Goal: Information Seeking & Learning: Learn about a topic

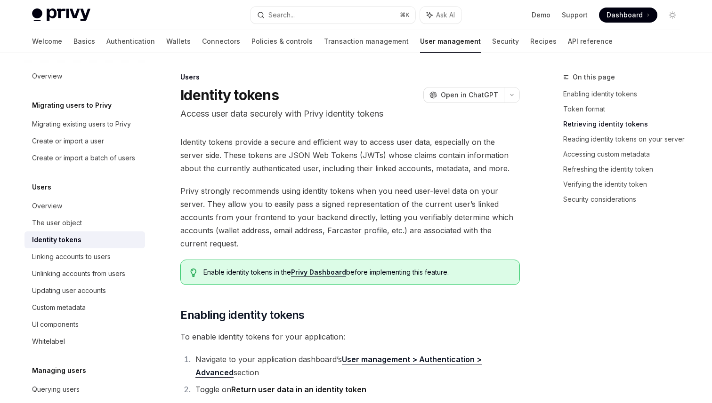
scroll to position [911, 0]
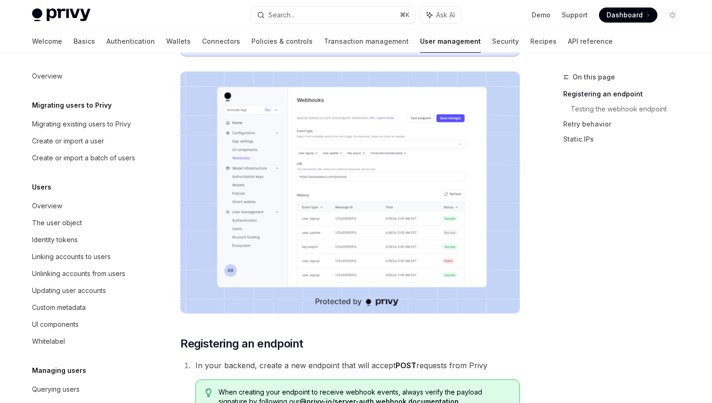
scroll to position [129, 0]
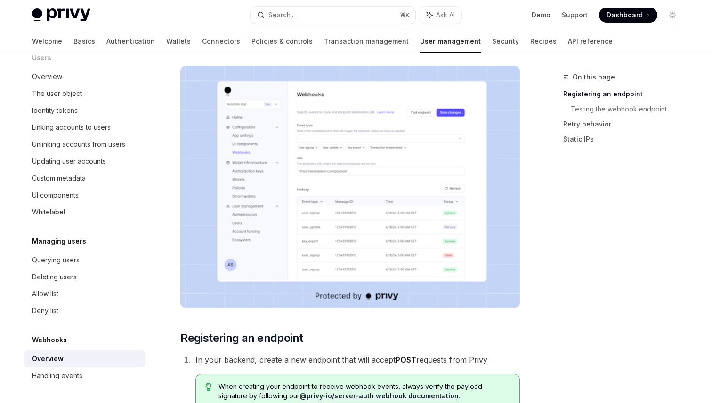
click at [589, 266] on div "On this page Registering an endpoint Testing the webhook endpoint Retry behavio…" at bounding box center [615, 238] width 143 height 332
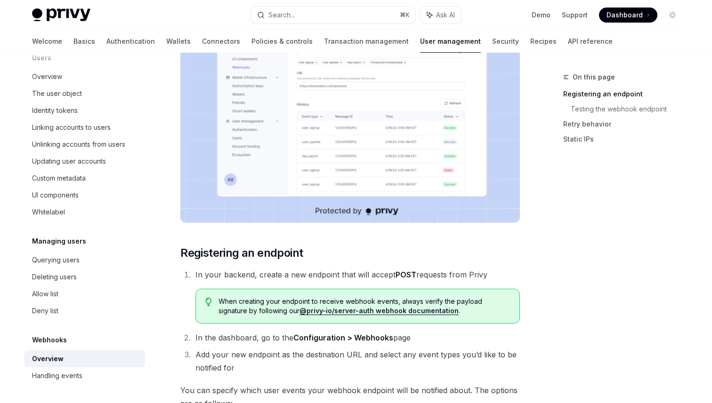
scroll to position [361, 0]
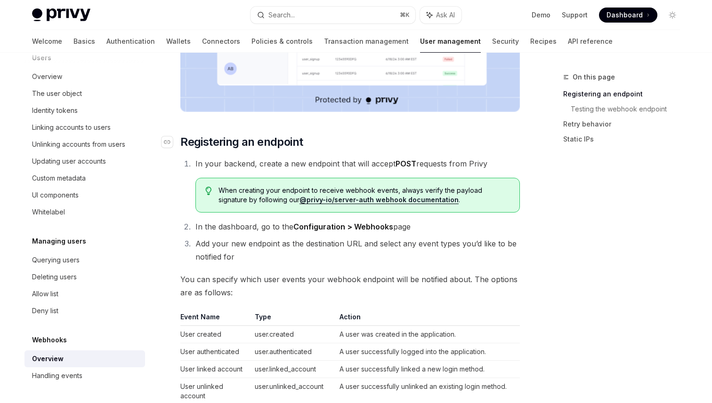
click at [442, 147] on h2 "​ Registering an endpoint" at bounding box center [349, 142] width 339 height 15
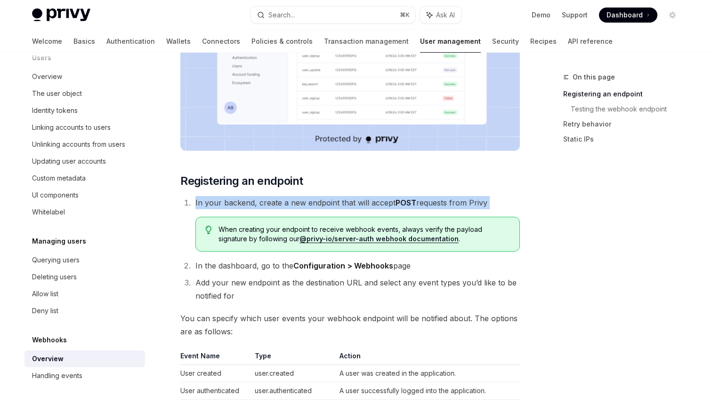
scroll to position [324, 0]
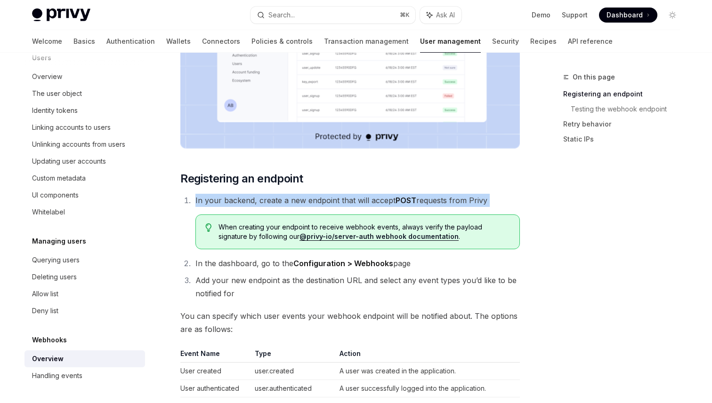
click at [472, 229] on span "When creating your endpoint to receive webhook events, always verify the payloa…" at bounding box center [363, 232] width 291 height 19
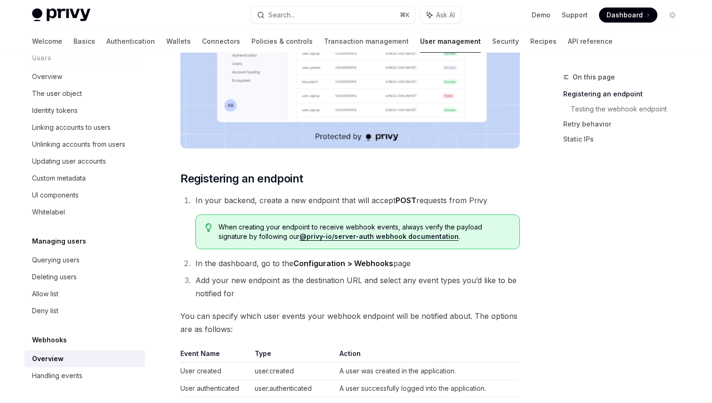
click at [472, 229] on span "When creating your endpoint to receive webhook events, always verify the payloa…" at bounding box center [363, 232] width 291 height 19
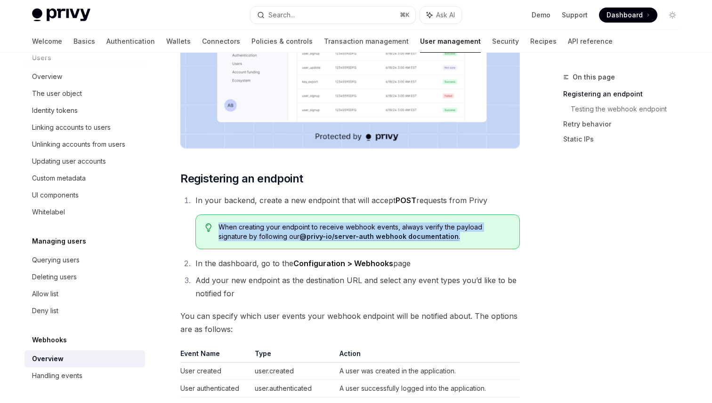
click at [472, 229] on span "When creating your endpoint to receive webhook events, always verify the payloa…" at bounding box center [363, 232] width 291 height 19
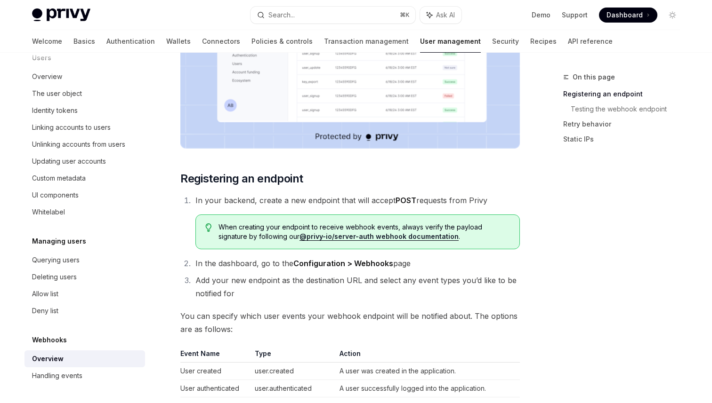
click at [472, 229] on span "When creating your endpoint to receive webhook events, always verify the payloa…" at bounding box center [363, 232] width 291 height 19
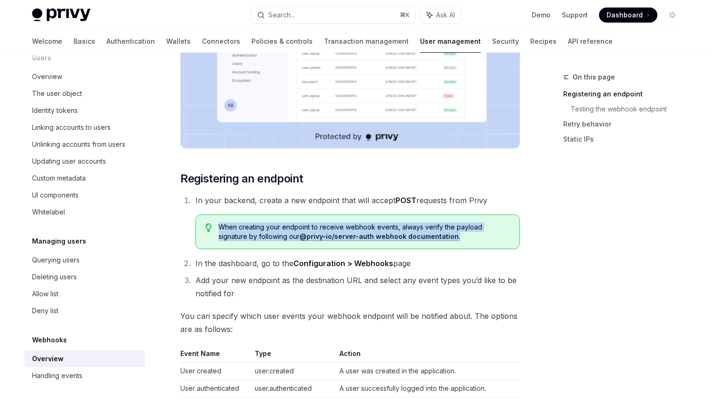
click at [472, 229] on span "When creating your endpoint to receive webhook events, always verify the payloa…" at bounding box center [363, 232] width 291 height 19
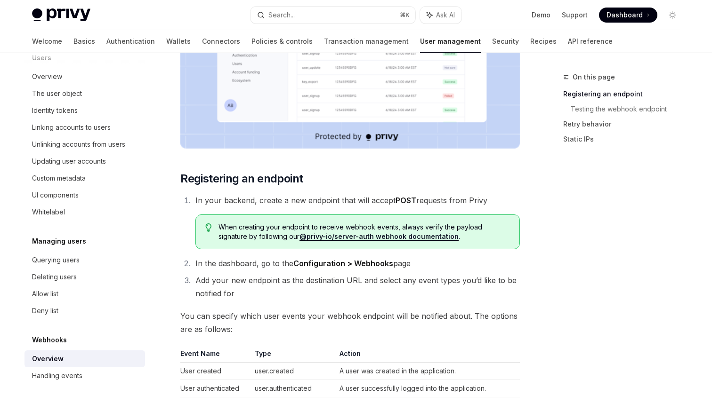
click at [472, 229] on span "When creating your endpoint to receive webhook events, always verify the payloa…" at bounding box center [363, 232] width 291 height 19
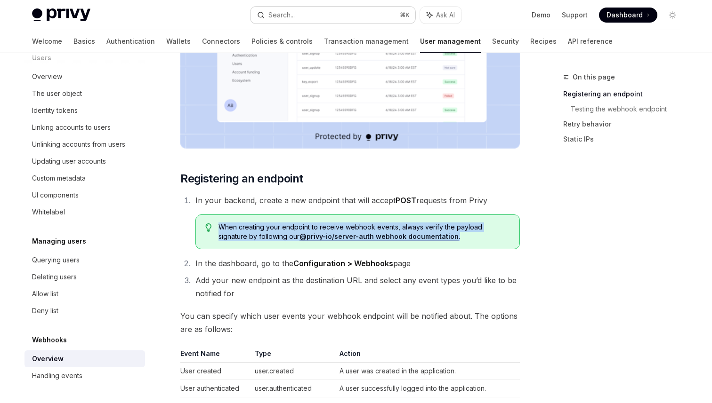
click at [343, 18] on button "Search... ⌘ K" at bounding box center [332, 15] width 165 height 17
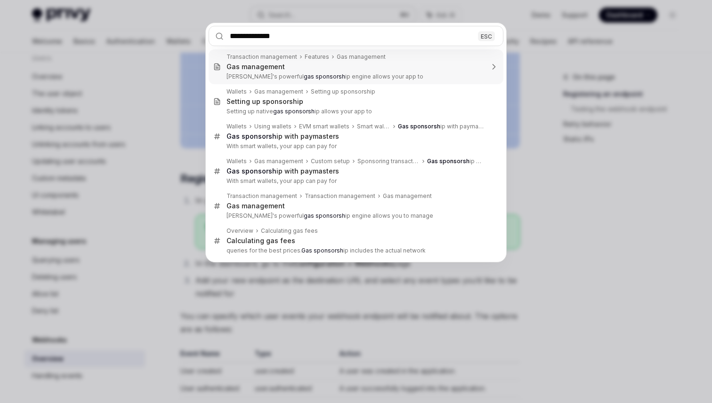
type input "**********"
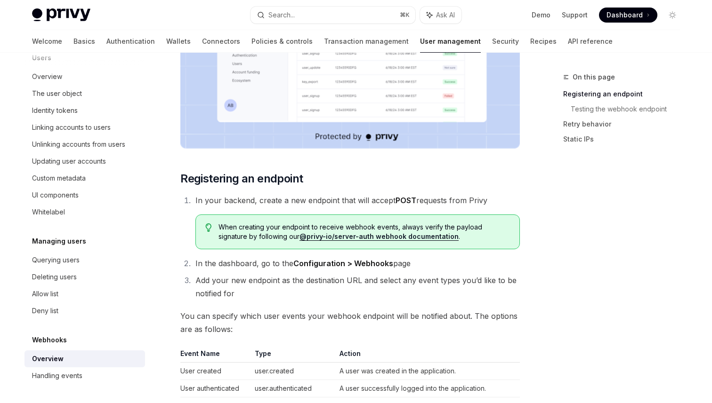
scroll to position [41, 0]
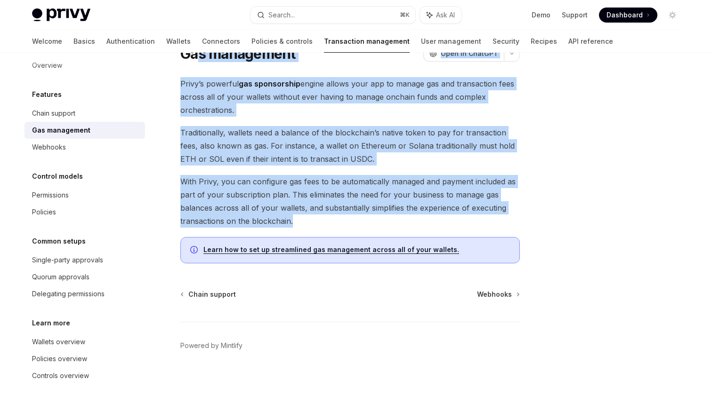
drag, startPoint x: 319, startPoint y: 219, endPoint x: 200, endPoint y: 61, distance: 198.6
click at [200, 61] on div "Features Gas management OpenAI Open in ChatGPT OpenAI Open in ChatGPT [PERSON_N…" at bounding box center [262, 216] width 520 height 373
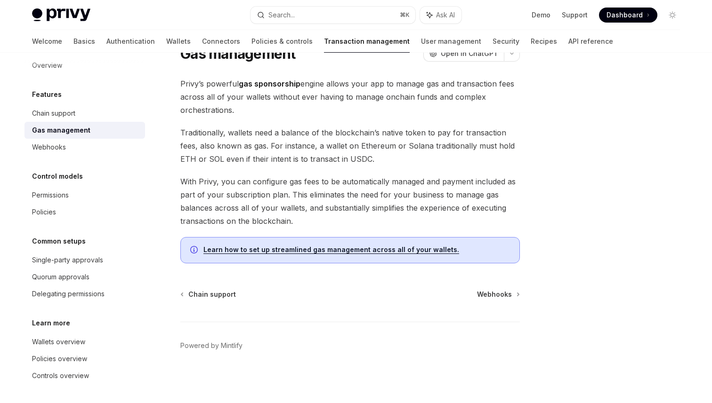
click at [183, 60] on h1 "Gas management" at bounding box center [237, 53] width 115 height 17
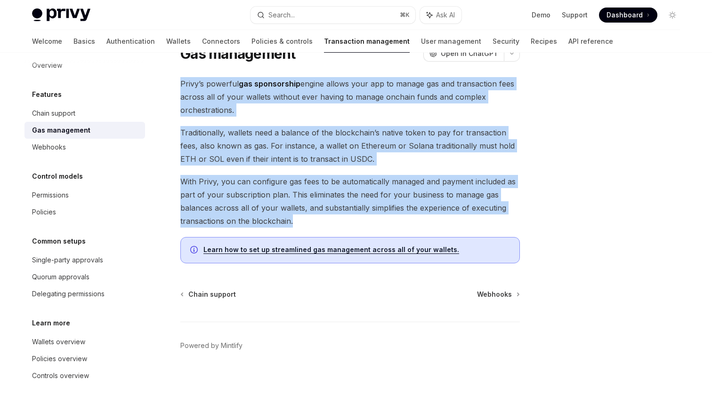
drag, startPoint x: 173, startPoint y: 75, endPoint x: 456, endPoint y: 233, distance: 324.0
click at [456, 233] on div "Features Gas management OpenAI Open in ChatGPT OpenAI Open in ChatGPT [PERSON_N…" at bounding box center [262, 216] width 520 height 373
click at [456, 233] on div "Privy’s powerful gas sponsorship engine allows your app to manage gas and trans…" at bounding box center [349, 170] width 339 height 186
drag, startPoint x: 399, startPoint y: 216, endPoint x: 165, endPoint y: 77, distance: 272.4
click at [165, 77] on div "Features Gas management OpenAI Open in ChatGPT OpenAI Open in ChatGPT [PERSON_N…" at bounding box center [262, 216] width 520 height 373
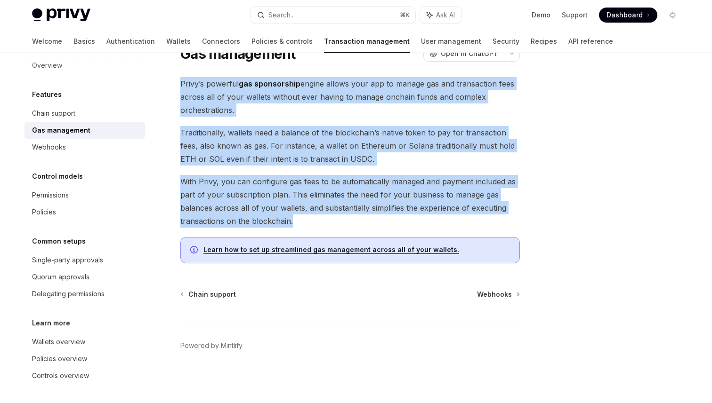
click at [194, 74] on div "Features Gas management OpenAI Open in ChatGPT OpenAI Open in ChatGPT [PERSON_N…" at bounding box center [262, 216] width 520 height 373
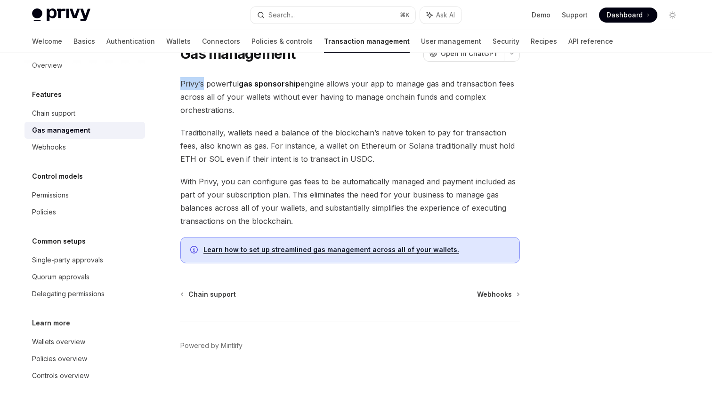
click at [194, 74] on div "Features Gas management OpenAI Open in ChatGPT OpenAI Open in ChatGPT [PERSON_N…" at bounding box center [262, 216] width 520 height 373
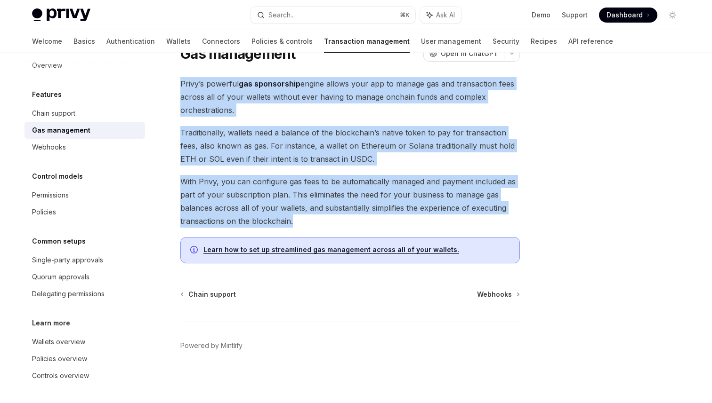
drag, startPoint x: 194, startPoint y: 74, endPoint x: 380, endPoint y: 195, distance: 221.5
click at [380, 195] on div "Features Gas management OpenAI Open in ChatGPT OpenAI Open in ChatGPT [PERSON_N…" at bounding box center [262, 216] width 520 height 373
click at [380, 195] on span "With Privy, you can configure gas fees to be automatically managed and payment …" at bounding box center [349, 201] width 339 height 53
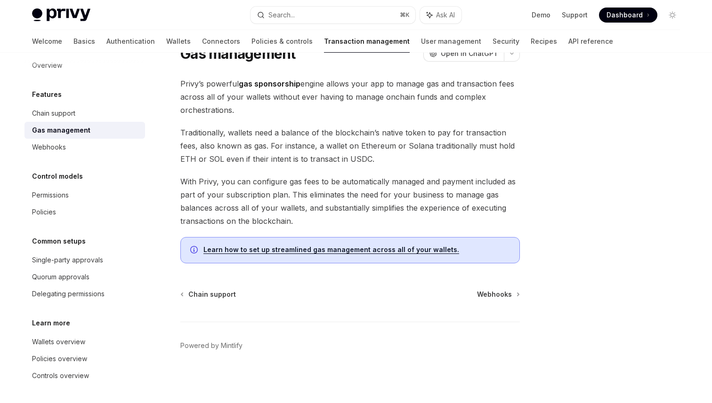
click at [323, 280] on div "Features Gas management OpenAI Open in ChatGPT OpenAI Open in ChatGPT [PERSON_N…" at bounding box center [262, 216] width 520 height 373
click at [111, 112] on div "Chain support" at bounding box center [85, 113] width 107 height 11
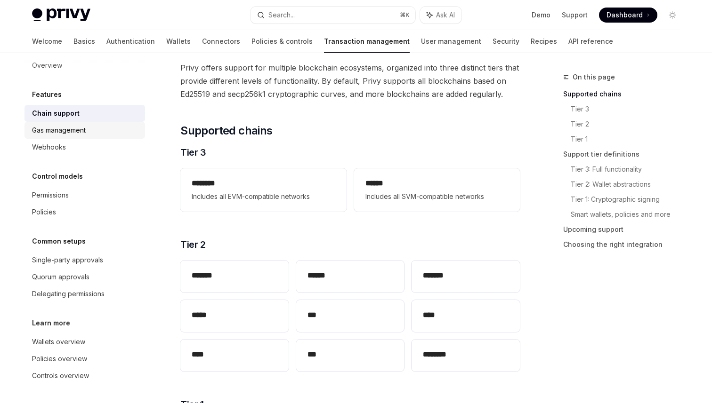
click at [40, 135] on div "Gas management" at bounding box center [59, 130] width 54 height 11
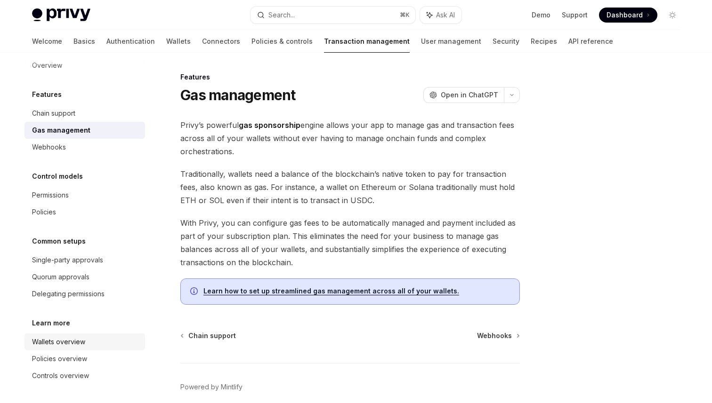
click at [83, 334] on link "Wallets overview" at bounding box center [84, 342] width 120 height 17
type textarea "*"
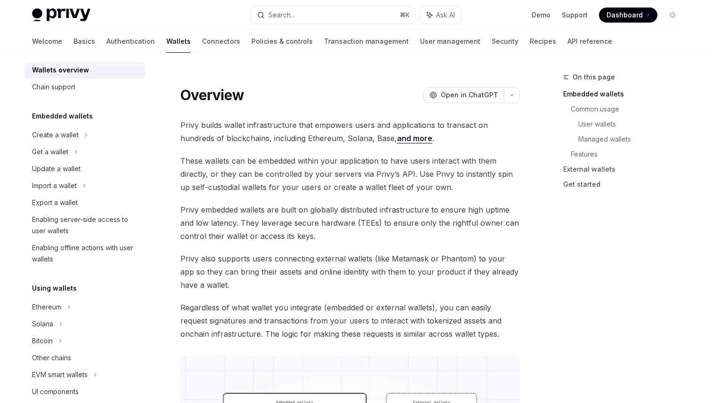
click at [336, 124] on span "Privy builds wallet infrastructure that empowers users and applications to tran…" at bounding box center [349, 132] width 339 height 26
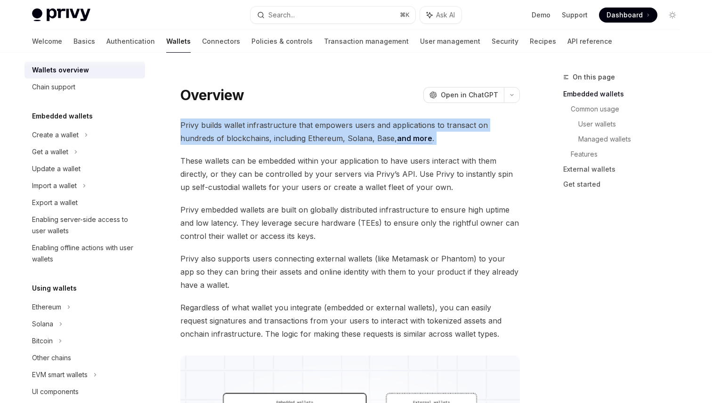
click at [336, 124] on span "Privy builds wallet infrastructure that empowers users and applications to tran…" at bounding box center [349, 132] width 339 height 26
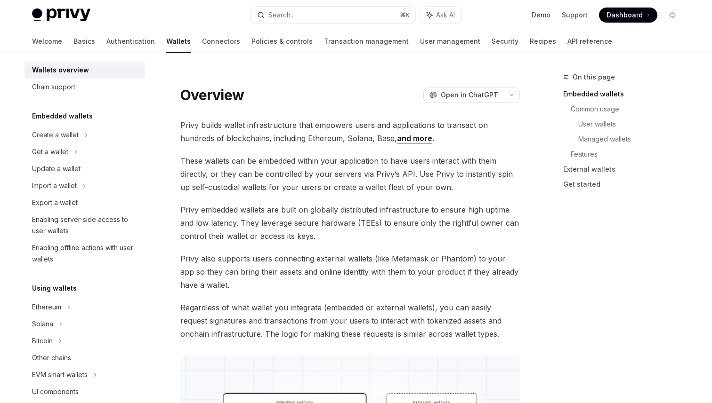
click at [336, 124] on span "Privy builds wallet infrastructure that empowers users and applications to tran…" at bounding box center [349, 132] width 339 height 26
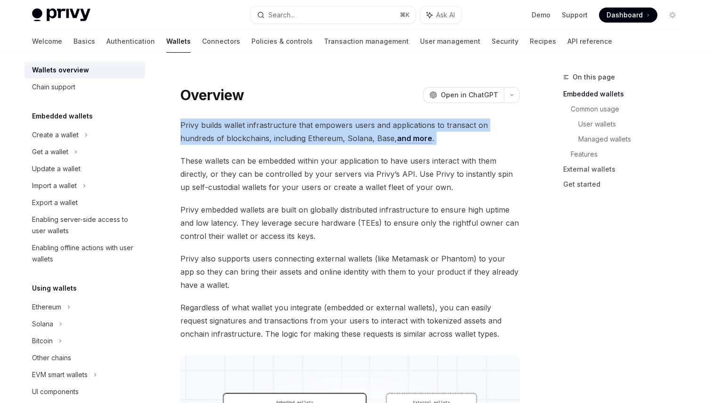
click at [309, 168] on span "These wallets can be embedded within your application to have users interact wi…" at bounding box center [349, 174] width 339 height 40
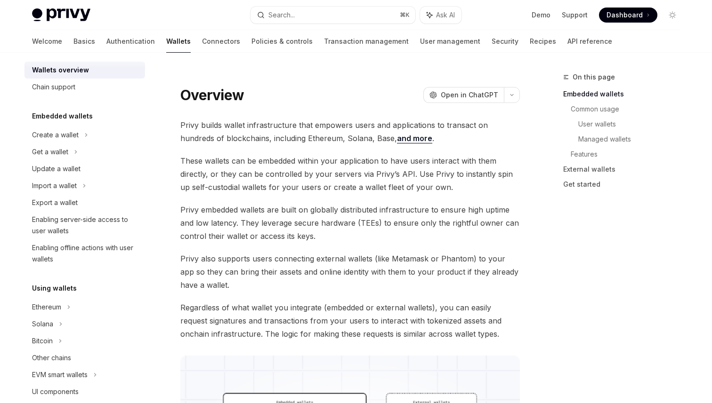
click at [309, 168] on span "These wallets can be embedded within your application to have users interact wi…" at bounding box center [349, 174] width 339 height 40
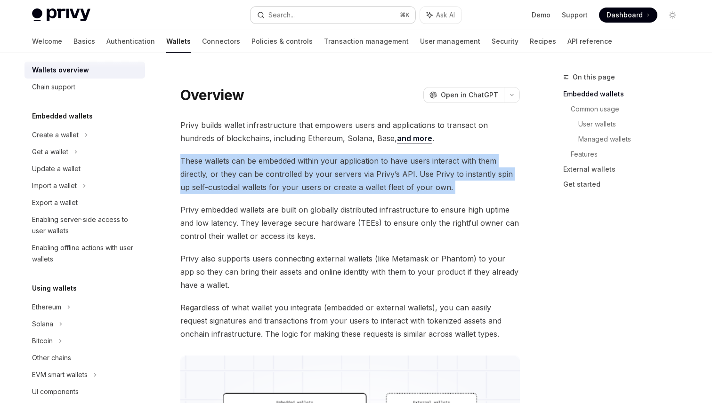
click at [302, 16] on button "Search... ⌘ K" at bounding box center [332, 15] width 165 height 17
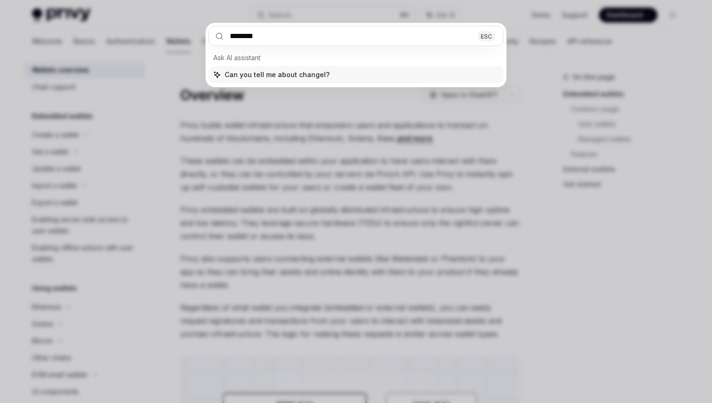
type input "*********"
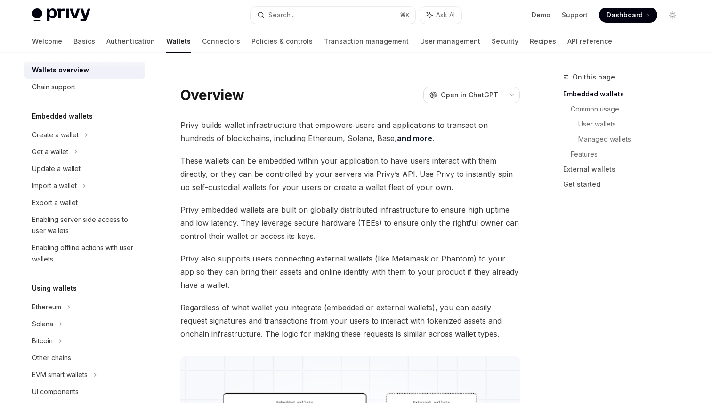
type textarea "*"
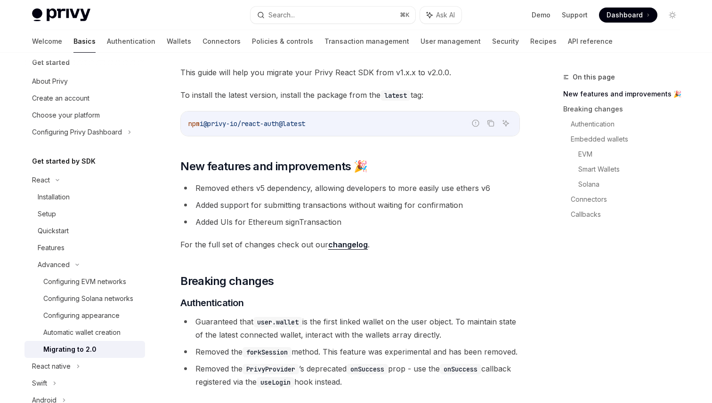
click at [424, 119] on code "npm i @privy-io/react-auth@latest" at bounding box center [349, 123] width 323 height 11
click at [327, 129] on div "npm i @privy-io/react-auth@latest" at bounding box center [350, 124] width 338 height 24
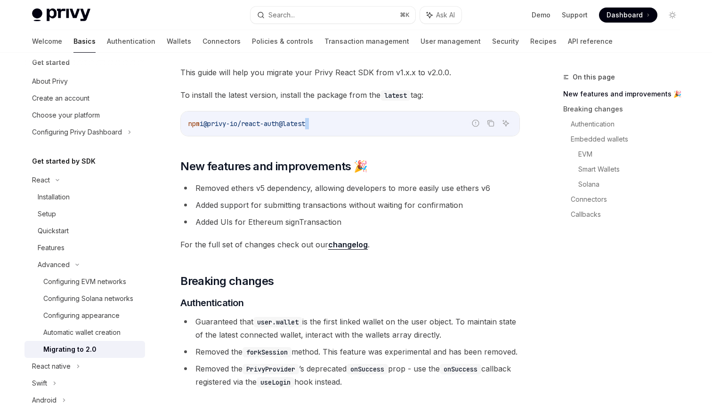
click at [327, 129] on div "npm i @privy-io/react-auth@latest" at bounding box center [350, 124] width 338 height 24
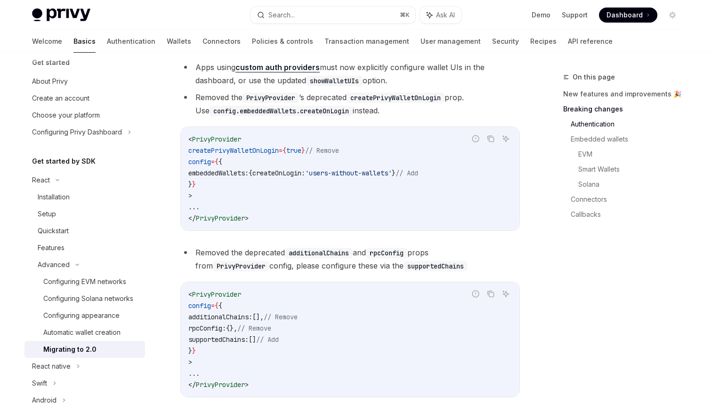
scroll to position [0, 0]
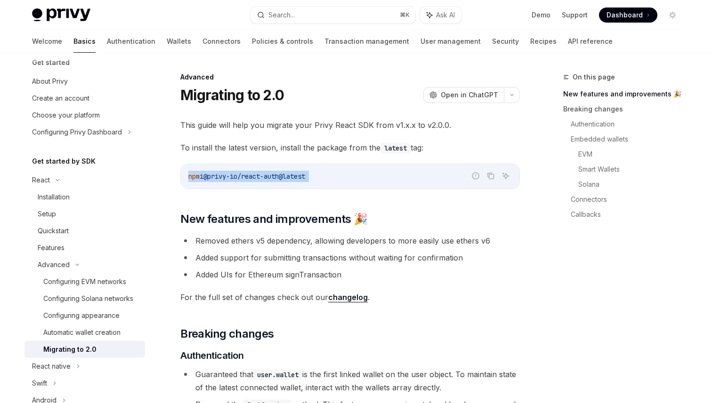
click at [480, 128] on span "This guide will help you migrate your Privy React SDK from v1.x.x to v2.0.0." at bounding box center [349, 125] width 339 height 13
click at [302, 12] on button "Search... ⌘ K" at bounding box center [332, 15] width 165 height 17
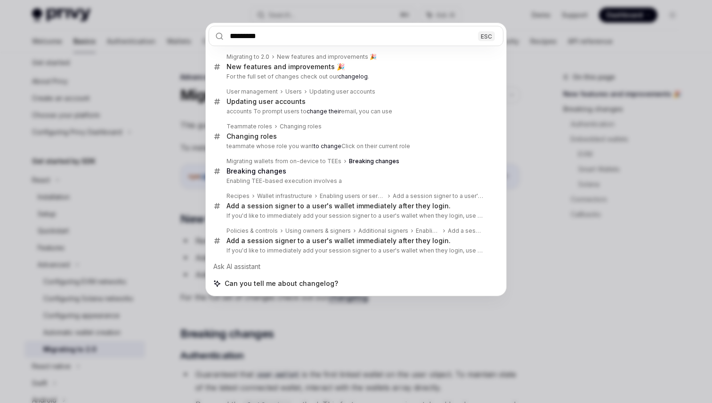
type input "*********"
click at [600, 144] on div "********* ESC Migrating to 2.0 New features and improvements 🎉 New features and…" at bounding box center [356, 201] width 712 height 403
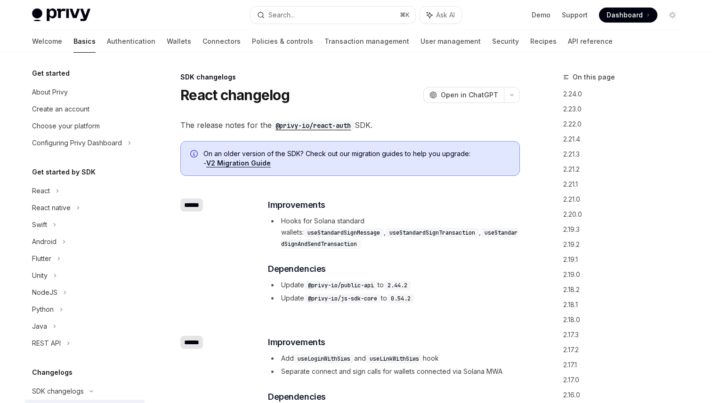
click at [333, 221] on li "Hooks for Solana standard wallets: useStandardSignMessage , useStandardSignTran…" at bounding box center [393, 233] width 251 height 34
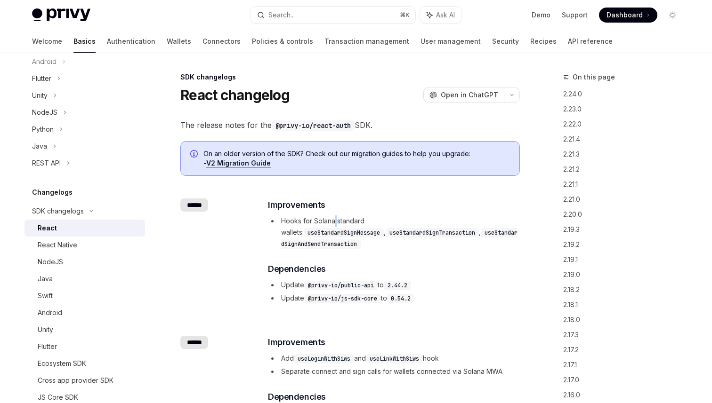
click at [333, 221] on li "Hooks for Solana standard wallets: useStandardSignMessage , useStandardSignTran…" at bounding box center [393, 233] width 251 height 34
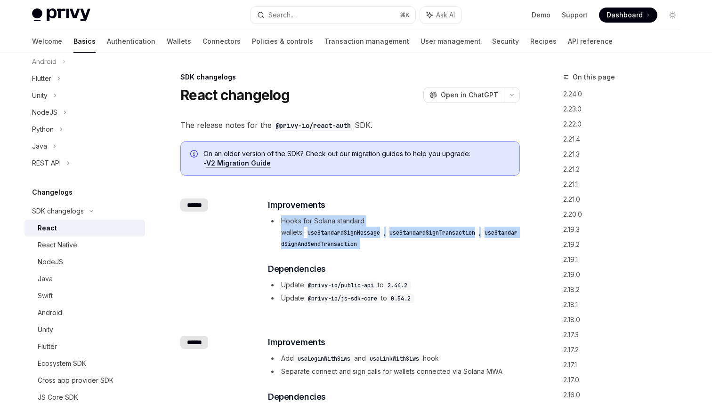
click at [333, 221] on li "Hooks for Solana standard wallets: useStandardSignMessage , useStandardSignTran…" at bounding box center [393, 233] width 251 height 34
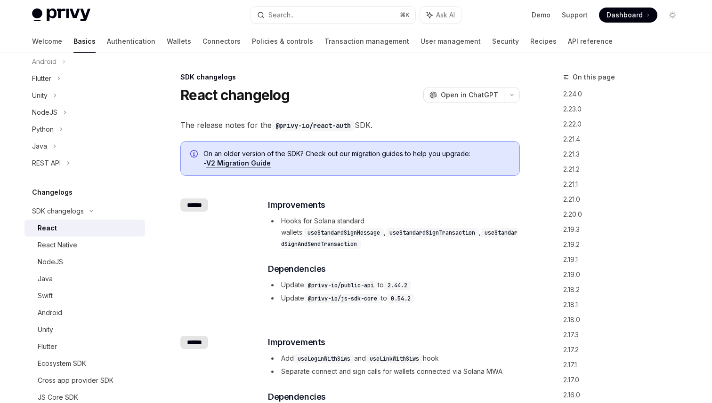
click at [333, 221] on li "Hooks for Solana standard wallets: useStandardSignMessage , useStandardSignTran…" at bounding box center [393, 233] width 251 height 34
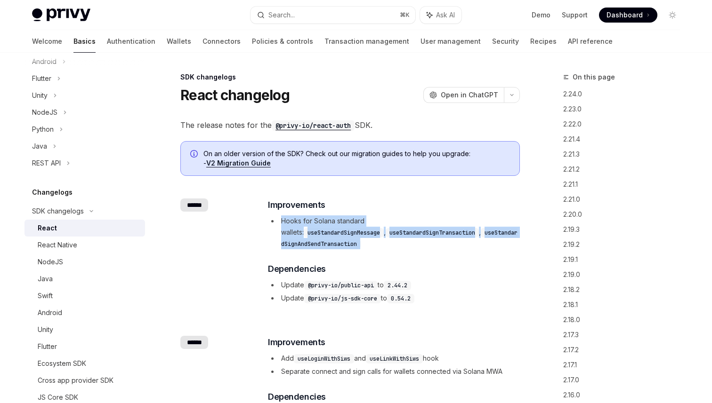
click at [333, 221] on li "Hooks for Solana standard wallets: useStandardSignMessage , useStandardSignTran…" at bounding box center [393, 233] width 251 height 34
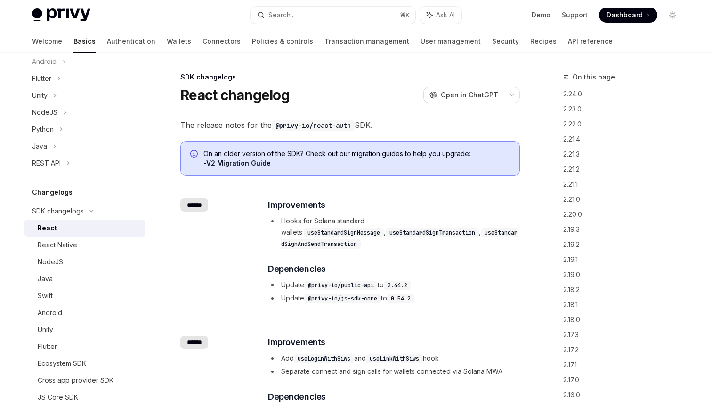
click at [333, 221] on li "Hooks for Solana standard wallets: useStandardSignMessage , useStandardSignTran…" at bounding box center [393, 233] width 251 height 34
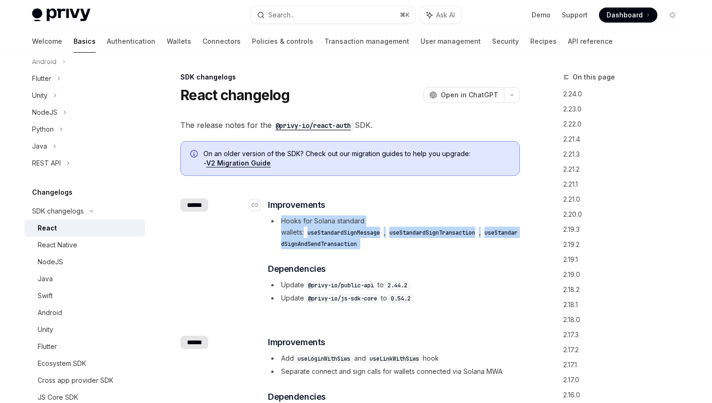
click at [404, 209] on h3 "​ Improvements" at bounding box center [393, 205] width 251 height 13
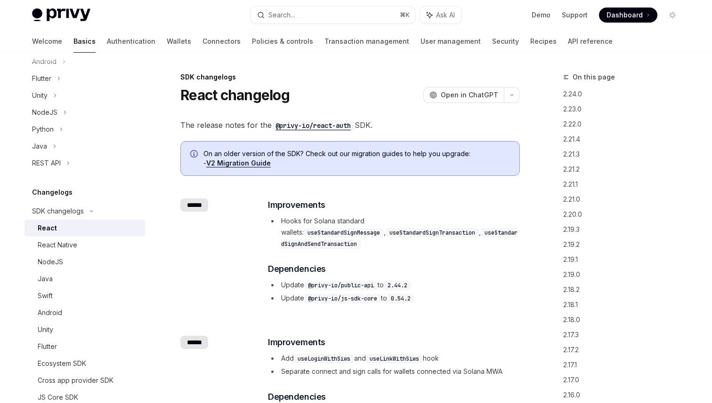
click at [384, 228] on code "useStandardSignMessage" at bounding box center [344, 232] width 80 height 9
click at [433, 233] on code "useStandardSignAndSendTransaction" at bounding box center [399, 238] width 236 height 21
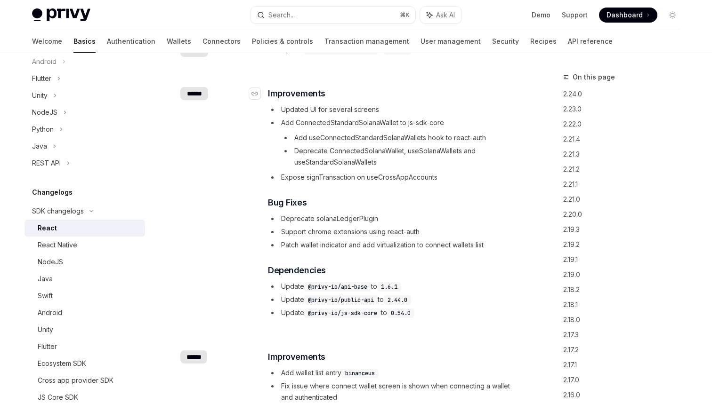
scroll to position [378, 0]
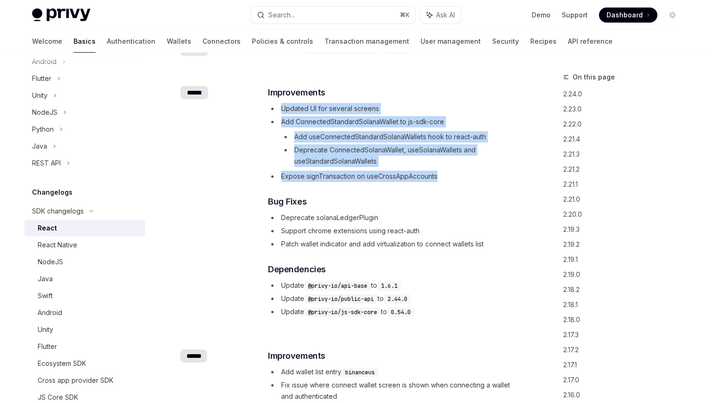
drag, startPoint x: 335, startPoint y: 81, endPoint x: 514, endPoint y: 168, distance: 199.3
click at [514, 168] on div "​ Improvements Updated UI for several screens Add ConnectedStandardSolanaWallet…" at bounding box center [393, 202] width 251 height 232
click at [412, 171] on li "Expose signTransaction on useCrossAppAccounts" at bounding box center [393, 176] width 251 height 11
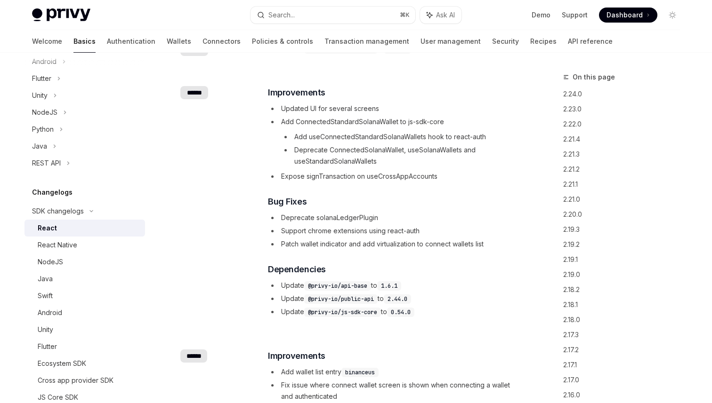
click at [412, 171] on li "Expose signTransaction on useCrossAppAccounts" at bounding box center [393, 176] width 251 height 11
